Goal: Use online tool/utility: Utilize a website feature to perform a specific function

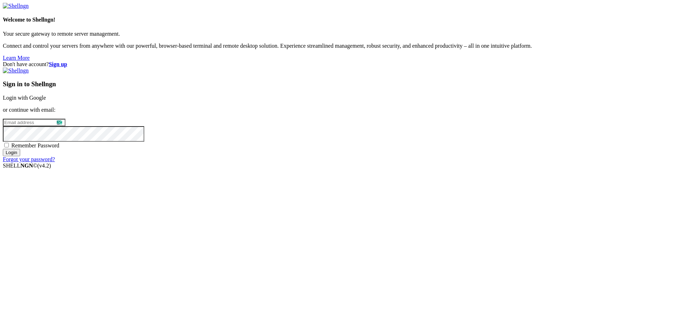
drag, startPoint x: 0, startPoint y: 0, endPoint x: 452, endPoint y: 118, distance: 467.0
click at [46, 101] on link "Login with Google" at bounding box center [24, 98] width 43 height 6
click at [376, 112] on div "Sign in to Shellngn Login with Google or continue with email: Remember Password…" at bounding box center [339, 115] width 673 height 95
click at [46, 101] on link "Login with Google" at bounding box center [24, 98] width 43 height 6
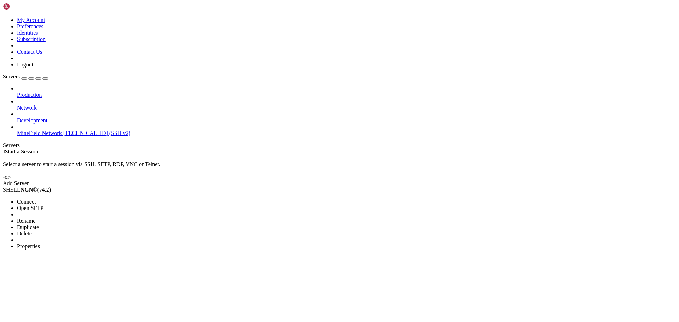
click at [81, 205] on li "Open SFTP" at bounding box center [49, 208] width 64 height 6
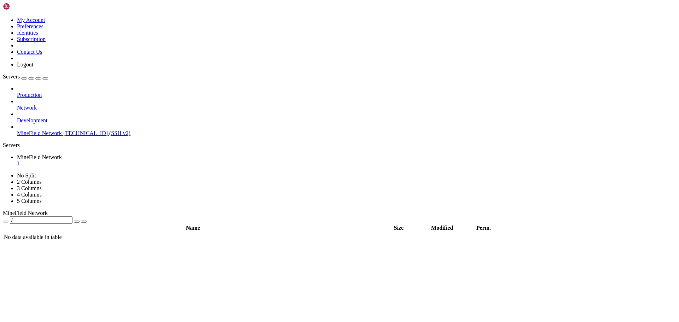
drag, startPoint x: 92, startPoint y: 104, endPoint x: 97, endPoint y: 101, distance: 5.1
type input "/root"
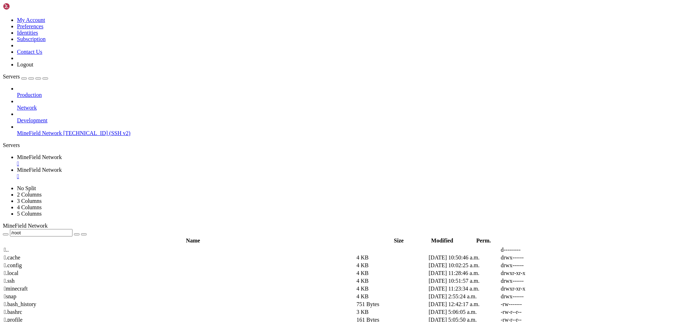
click at [150, 161] on div "" at bounding box center [346, 164] width 659 height 6
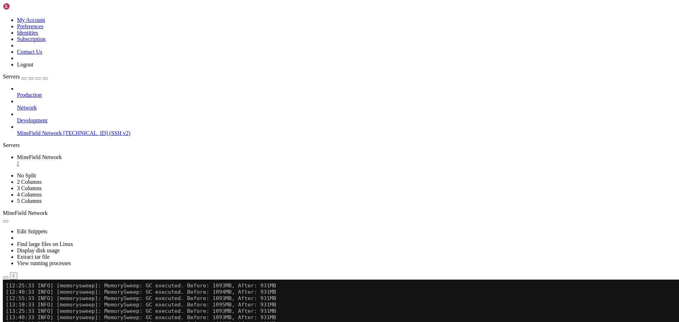
scroll to position [13, 0]
